Goal: Task Accomplishment & Management: Manage account settings

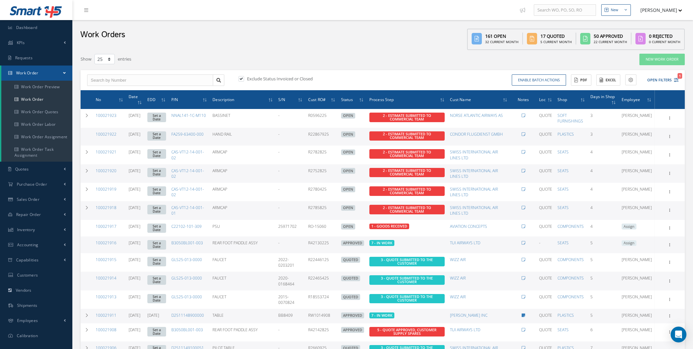
select select "25"
click at [49, 297] on ul "Smart 145 Dashboard KPIs Work Order Accounting Requests Work Order Work Order P…" at bounding box center [36, 186] width 72 height 373
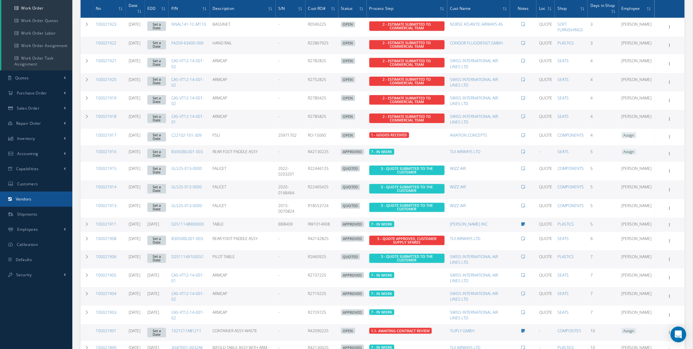
scroll to position [146, 0]
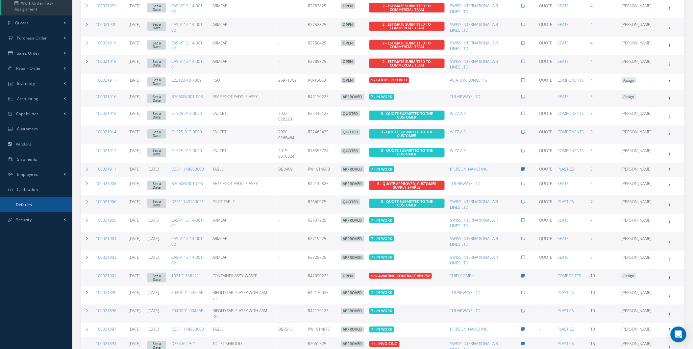
click at [36, 211] on link "Defaults" at bounding box center [36, 204] width 72 height 15
click at [47, 221] on link "Security" at bounding box center [36, 219] width 72 height 15
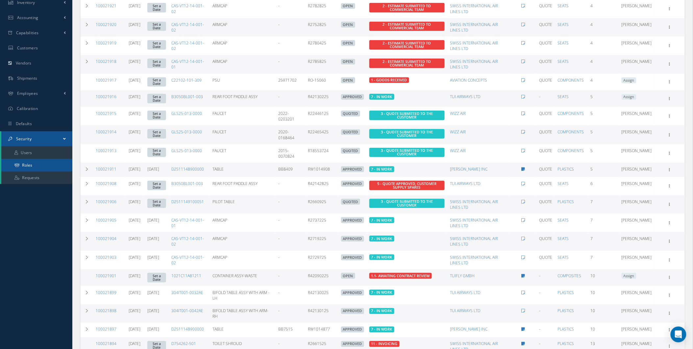
click at [21, 160] on link "Roles" at bounding box center [36, 165] width 71 height 12
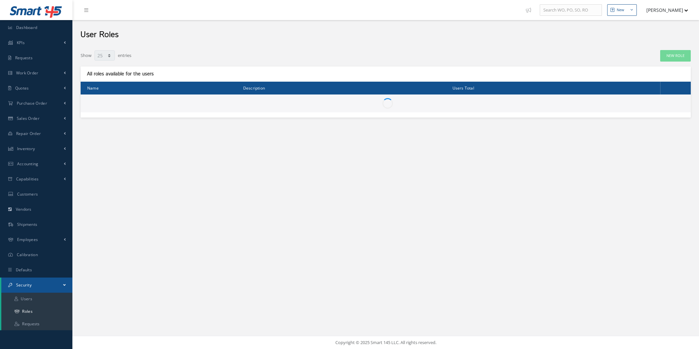
select select "25"
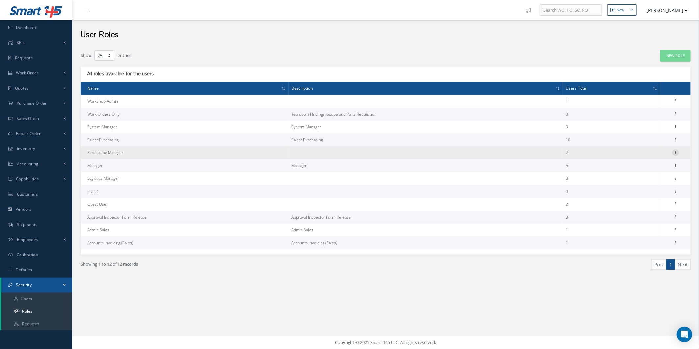
click at [675, 152] on icon at bounding box center [675, 151] width 7 height 5
click at [662, 165] on link "Permissions" at bounding box center [645, 165] width 52 height 9
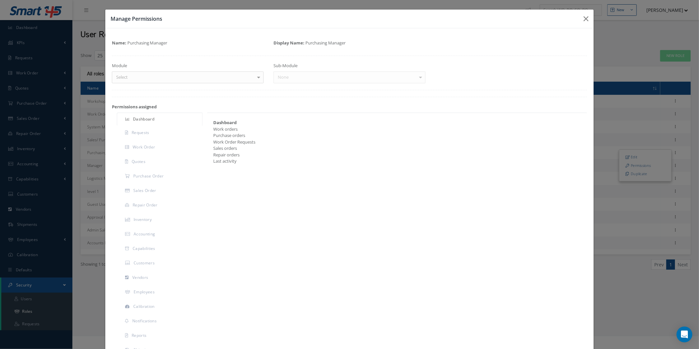
click at [174, 83] on div "Name: Purchasing Manager Display Name: Purchasing Manager Module Select Dashboa…" at bounding box center [349, 213] width 475 height 357
click at [174, 83] on div "Select" at bounding box center [188, 77] width 152 height 12
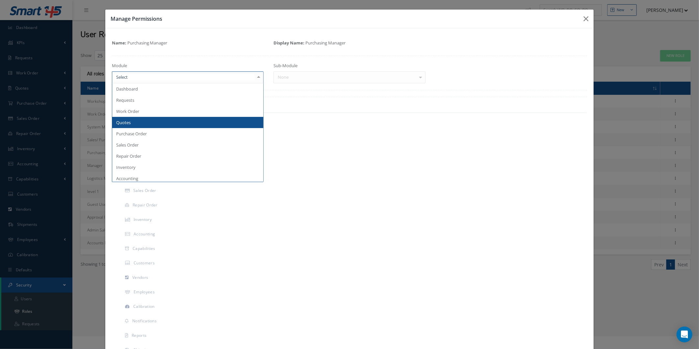
click at [150, 120] on span "Quotes" at bounding box center [187, 122] width 151 height 11
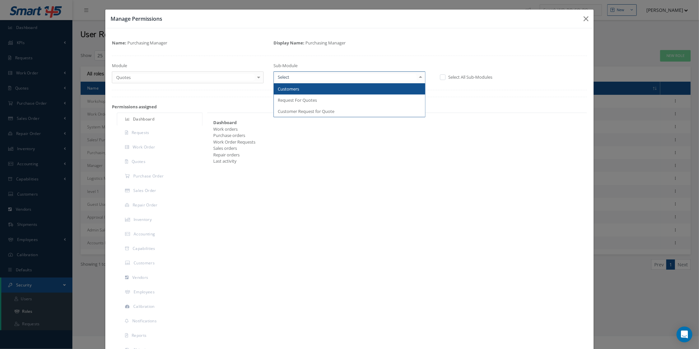
drag, startPoint x: 293, startPoint y: 73, endPoint x: 296, endPoint y: 78, distance: 5.6
click at [295, 74] on div at bounding box center [349, 77] width 152 height 12
click at [293, 86] on span "Customers" at bounding box center [288, 89] width 21 height 6
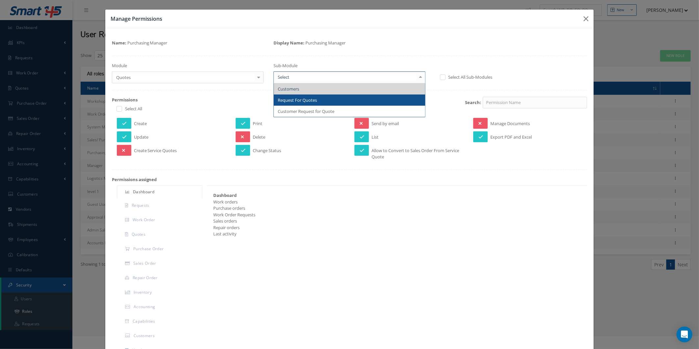
click at [298, 98] on span "Request For Quotes" at bounding box center [297, 100] width 39 height 6
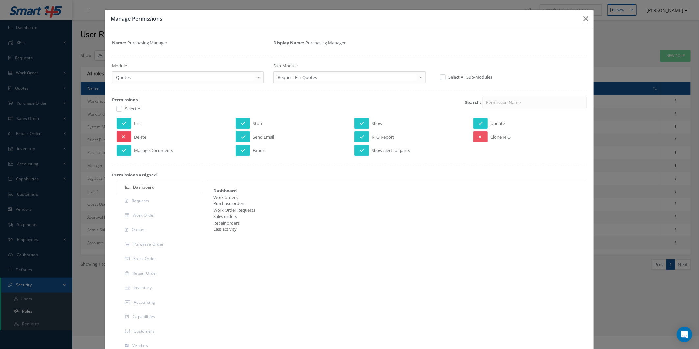
click at [118, 137] on button at bounding box center [124, 136] width 14 height 11
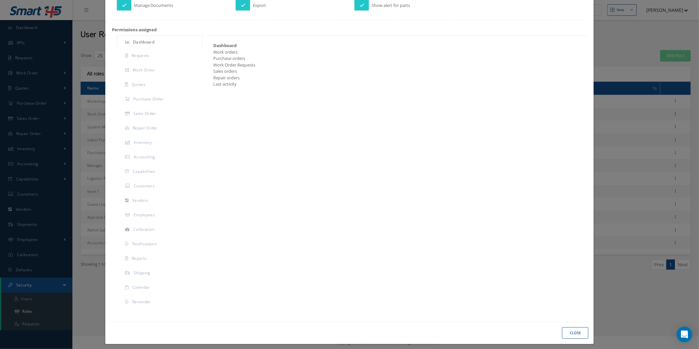
scroll to position [146, 0]
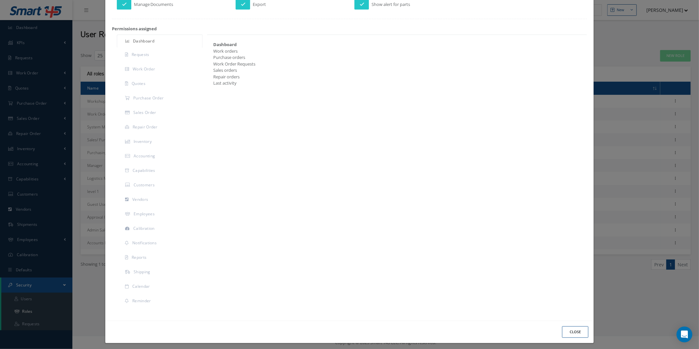
click at [573, 321] on div "Close" at bounding box center [349, 331] width 488 height 22
drag, startPoint x: 575, startPoint y: 324, endPoint x: 586, endPoint y: 316, distance: 13.0
click at [577, 326] on button "Close" at bounding box center [575, 332] width 26 height 12
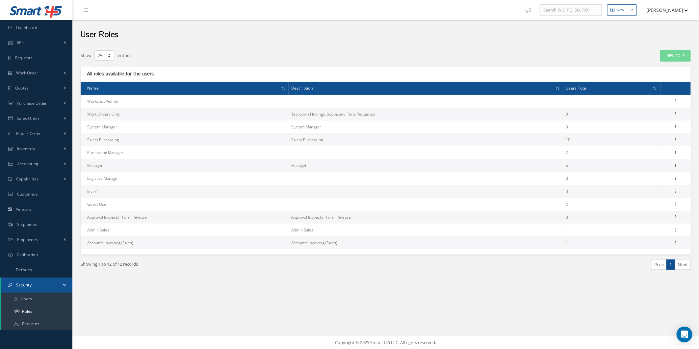
click at [560, 272] on div "Prev 1 Next" at bounding box center [541, 266] width 310 height 15
click at [31, 24] on link "Dashboard" at bounding box center [36, 27] width 72 height 15
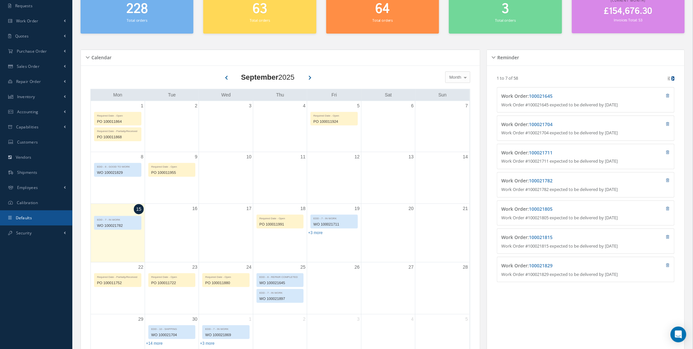
scroll to position [61, 0]
